Goal: Obtain resource: Download file/media

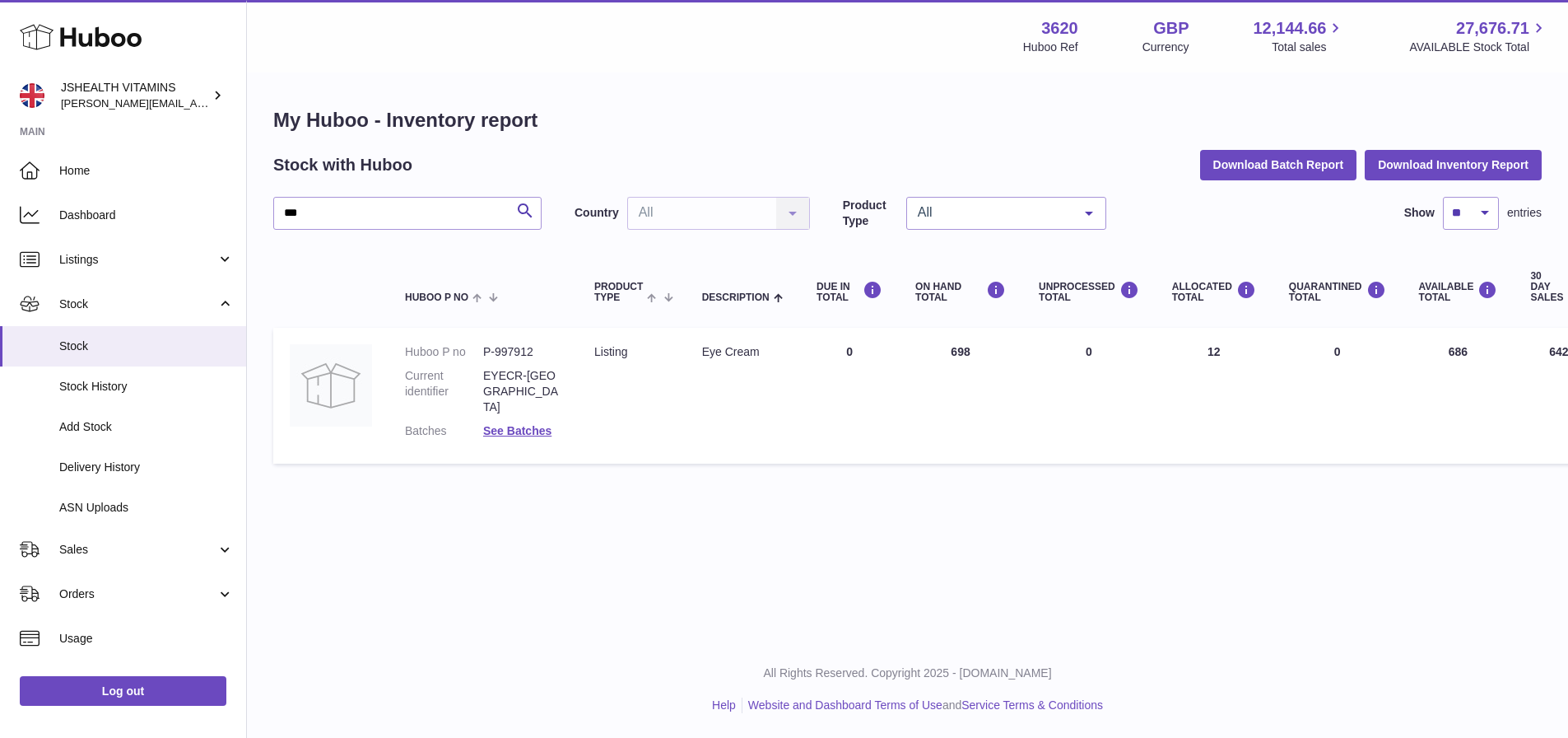
click at [840, 109] on h1 "My Huboo - Inventory report" at bounding box center [907, 121] width 1268 height 27
click at [1427, 172] on button "Download Inventory Report" at bounding box center [1454, 165] width 177 height 29
click at [701, 436] on td "Description Eye Cream" at bounding box center [743, 396] width 114 height 135
drag, startPoint x: 250, startPoint y: 206, endPoint x: 165, endPoint y: 200, distance: 85.2
click at [165, 200] on div "Huboo JSHEALTH VITAMINS francesca@jshealthvitamins.com Main Home Dashboard List…" at bounding box center [784, 369] width 1568 height 738
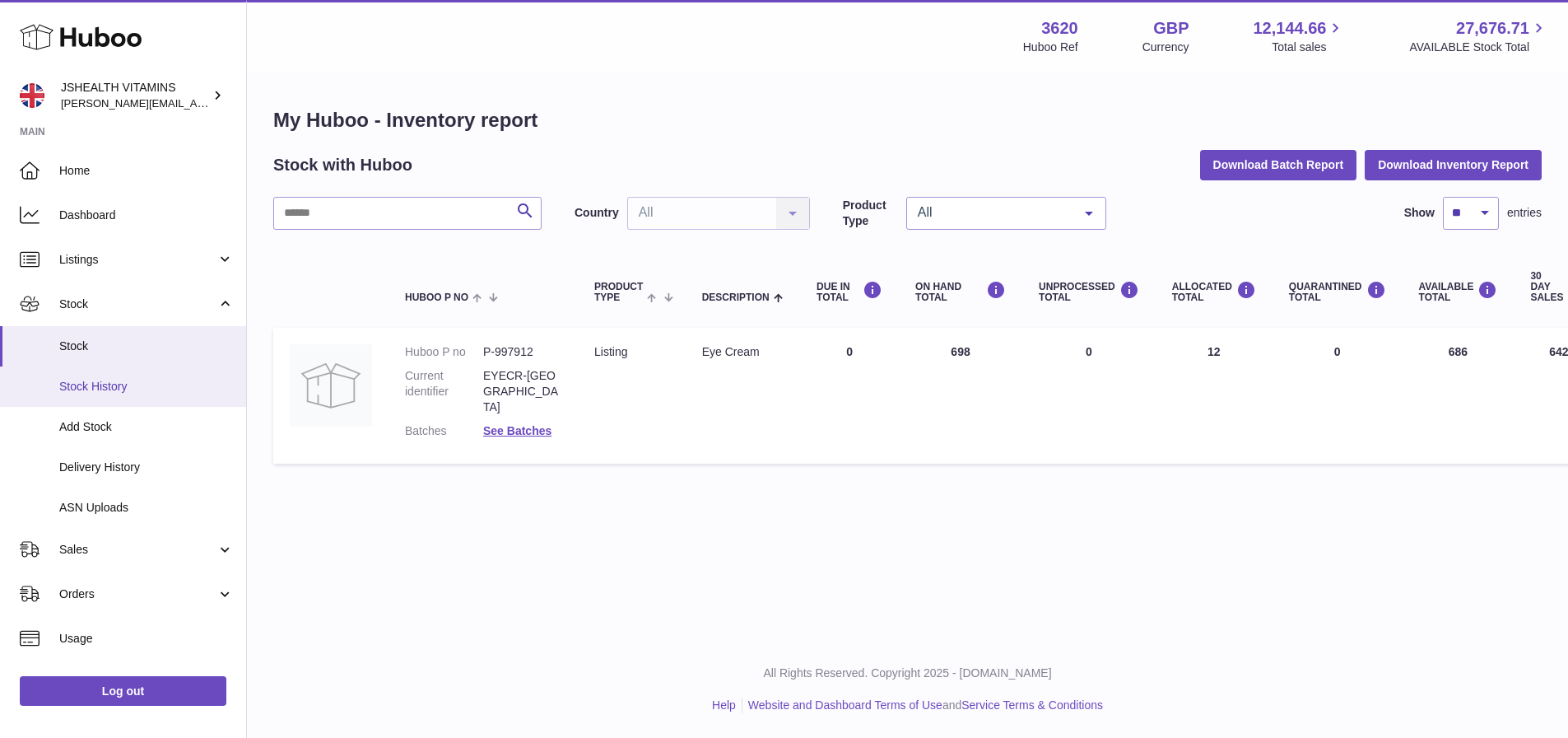
click at [88, 393] on span "Stock History" at bounding box center [146, 386] width 175 height 15
click at [95, 385] on span "Stock History" at bounding box center [146, 386] width 175 height 15
click at [85, 340] on span "Stock" at bounding box center [146, 346] width 175 height 15
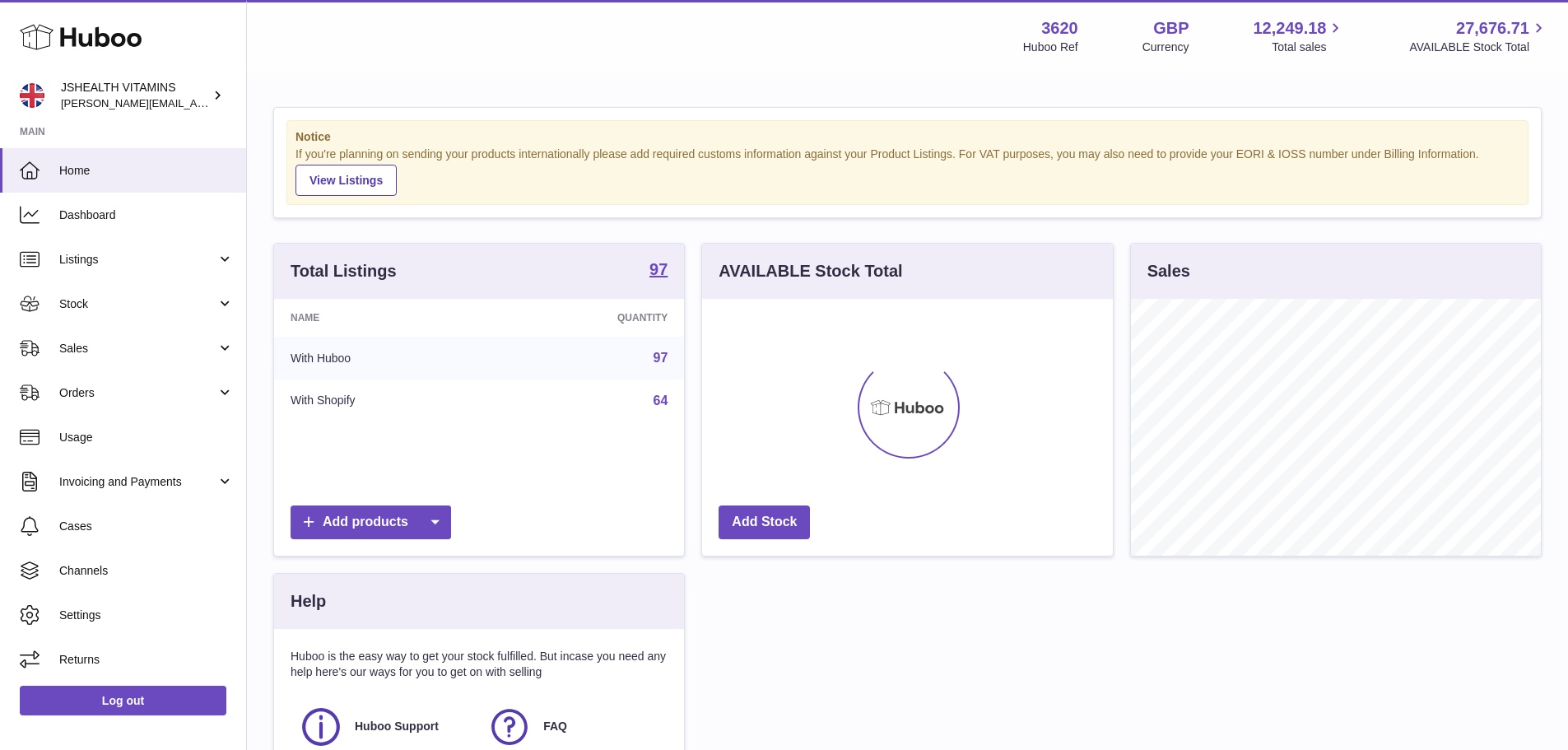
scroll to position [257, 411]
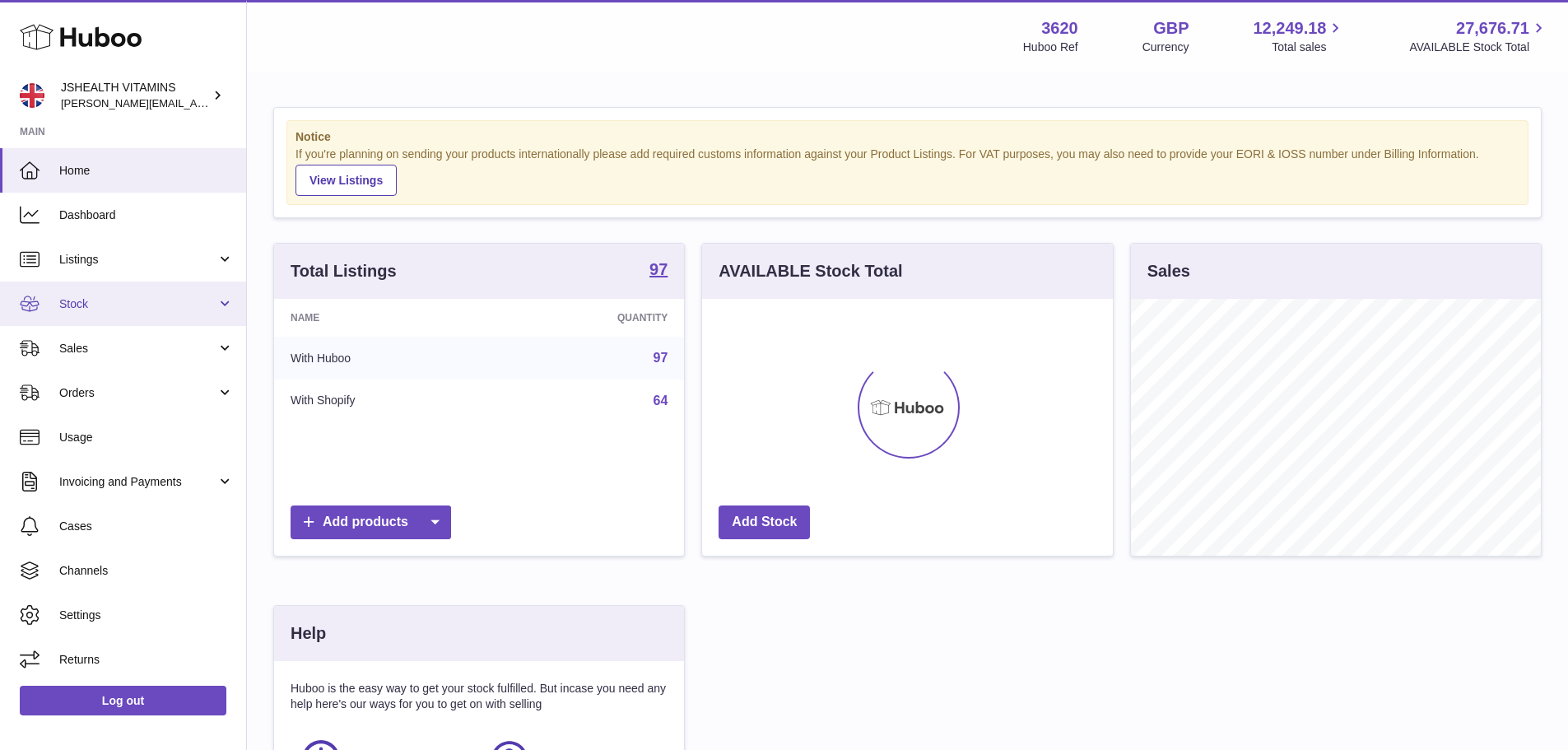
click at [87, 295] on link "Stock" at bounding box center [123, 303] width 246 height 45
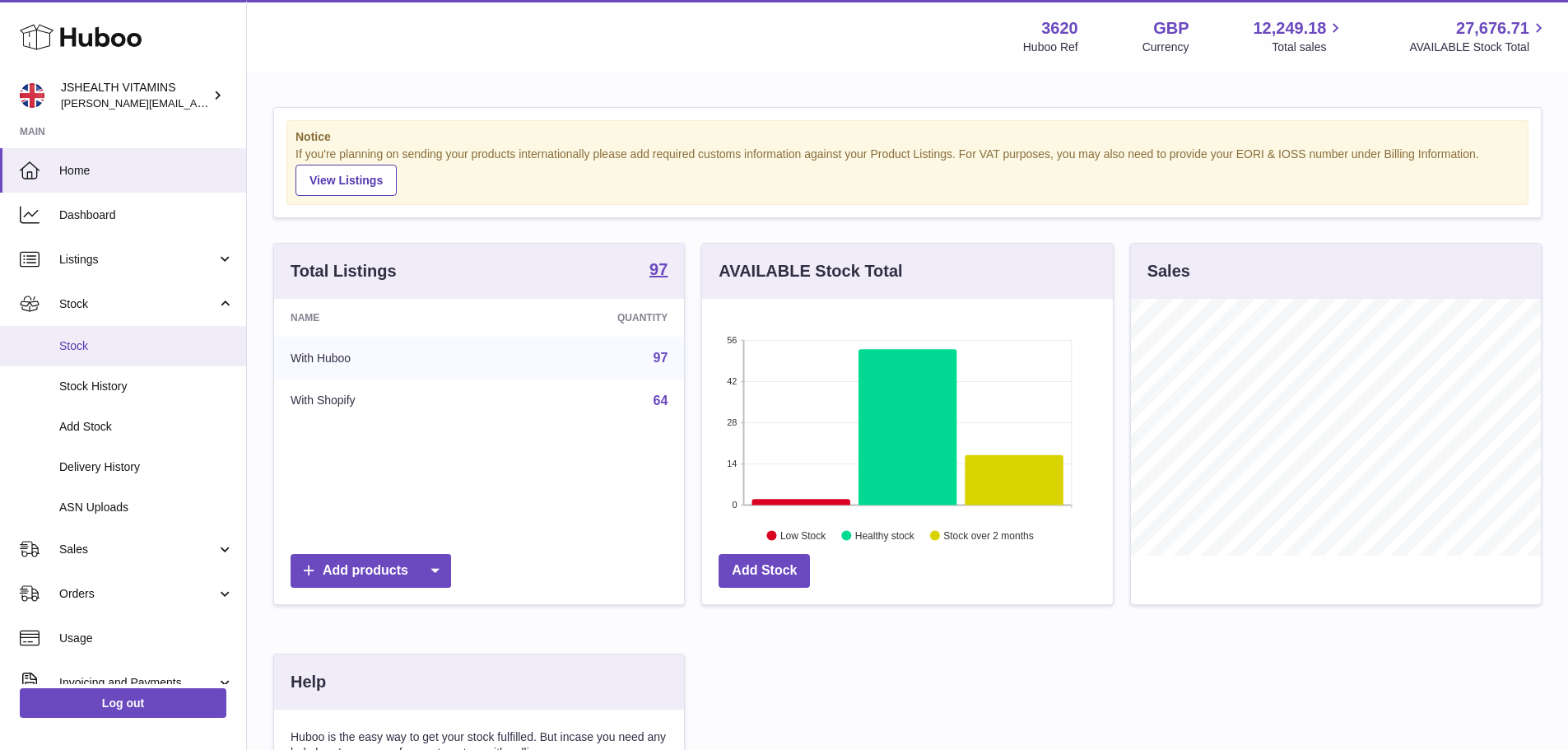
click at [95, 350] on span "Stock" at bounding box center [146, 346] width 175 height 15
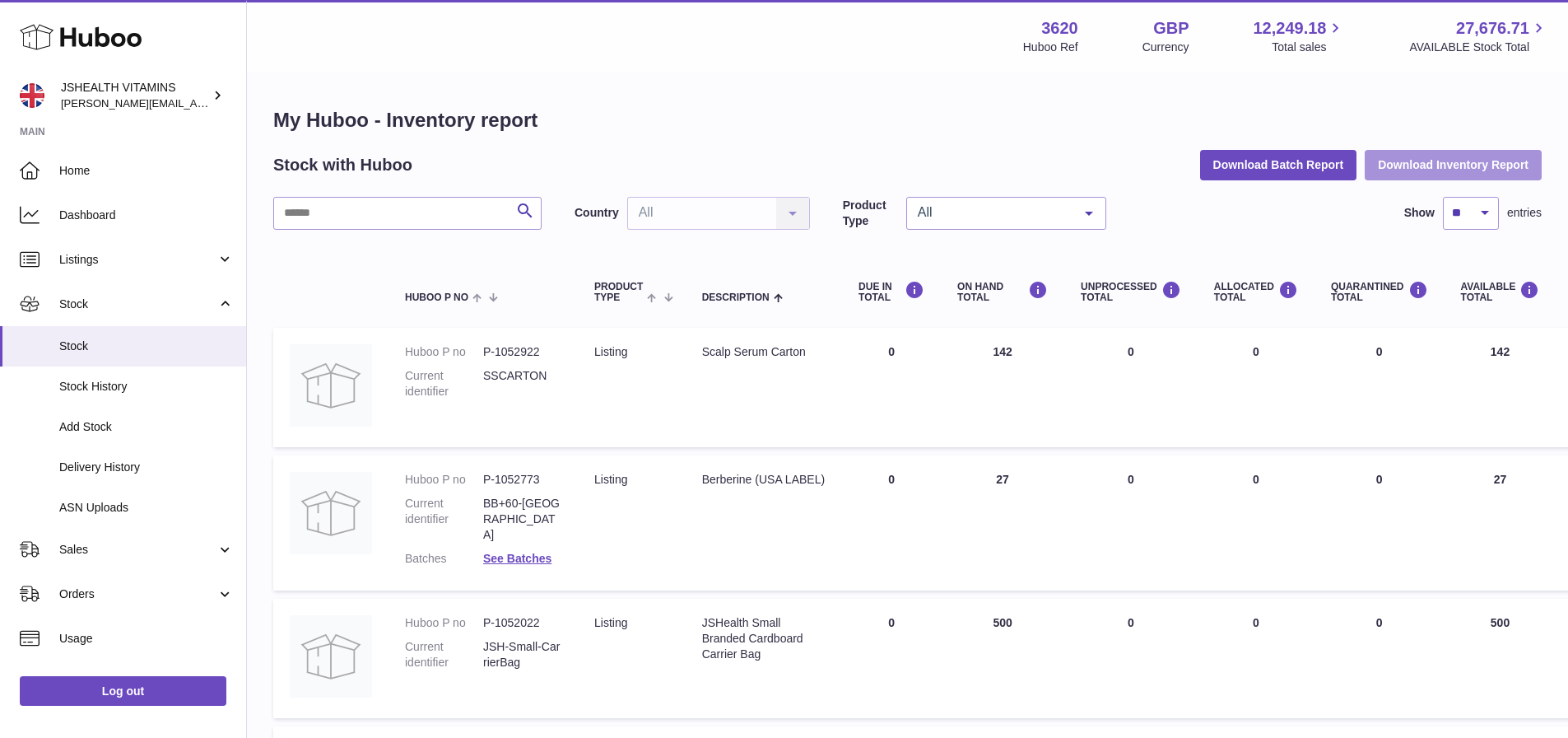
click at [1453, 163] on button "Download Inventory Report" at bounding box center [1454, 165] width 177 height 29
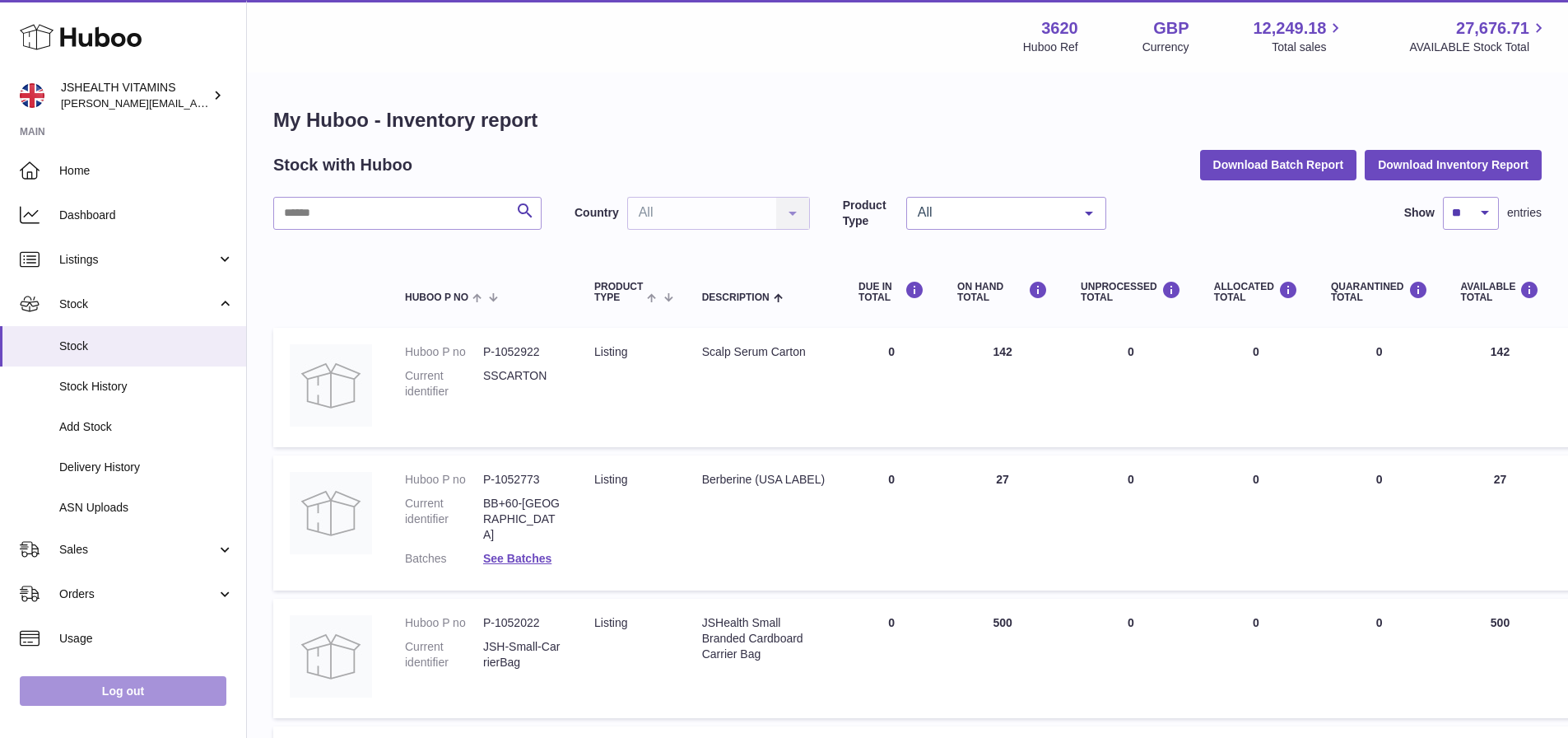
click at [129, 694] on link "Log out" at bounding box center [123, 690] width 206 height 29
